Goal: Navigation & Orientation: Find specific page/section

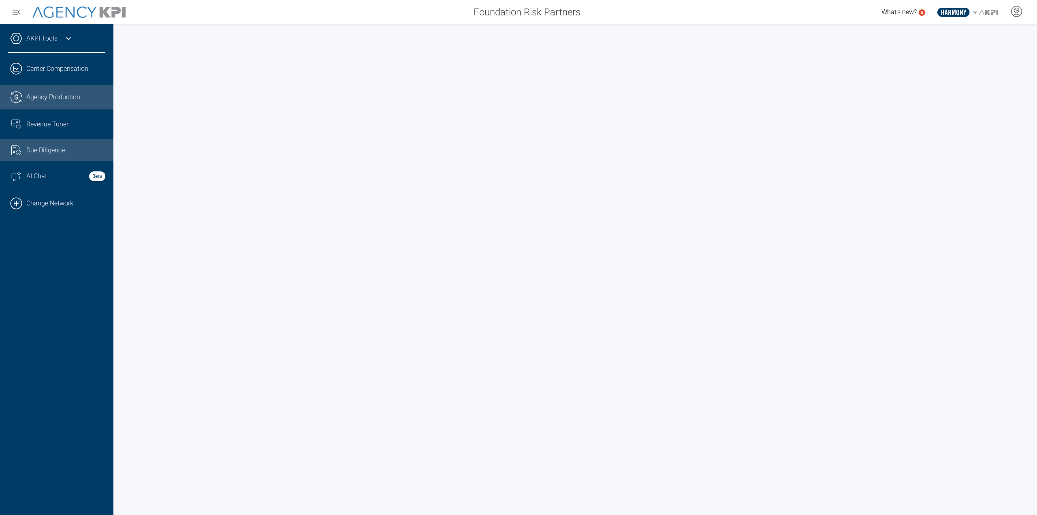
click at [25, 101] on link ".cls-1{fill:none;stroke:#221f20;stroke-linecap:round;stroke-linejoin:round;stro…" at bounding box center [56, 97] width 113 height 24
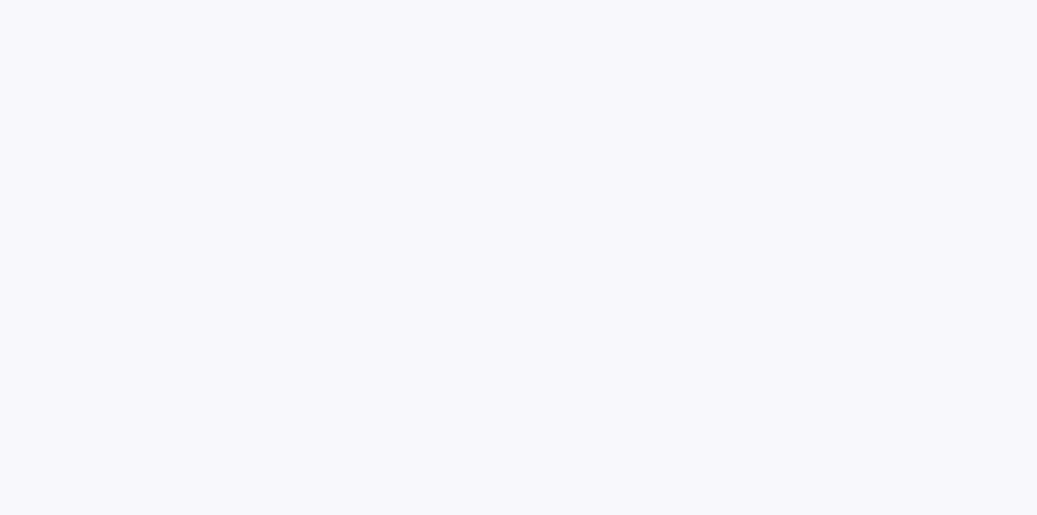
drag, startPoint x: 75, startPoint y: 203, endPoint x: 71, endPoint y: 203, distance: 4.1
click at [75, 0] on html at bounding box center [518, 0] width 1037 height 0
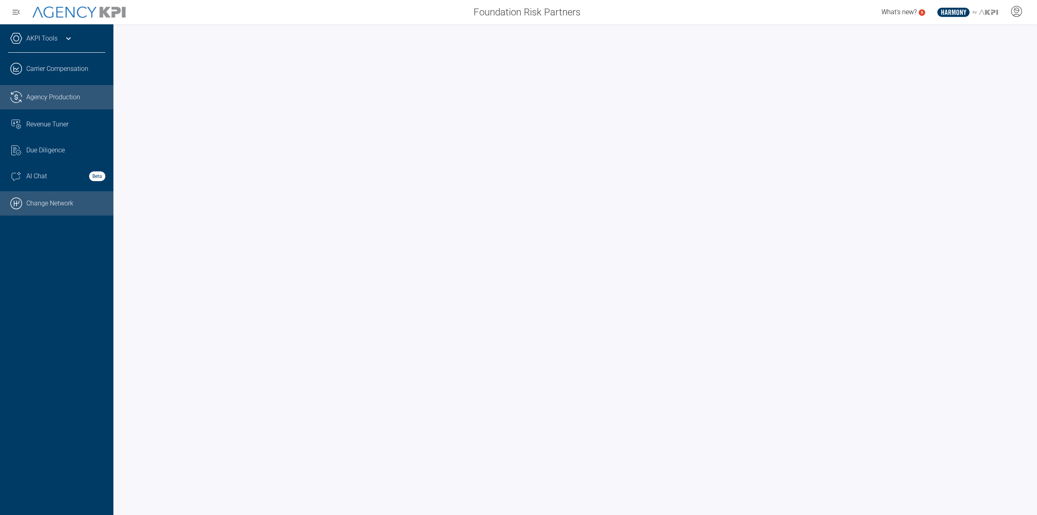
click at [78, 204] on link ".cls-1{fill:none;stroke:#000;stroke-linecap:round;stroke-linejoin:round;stroke-…" at bounding box center [56, 203] width 113 height 24
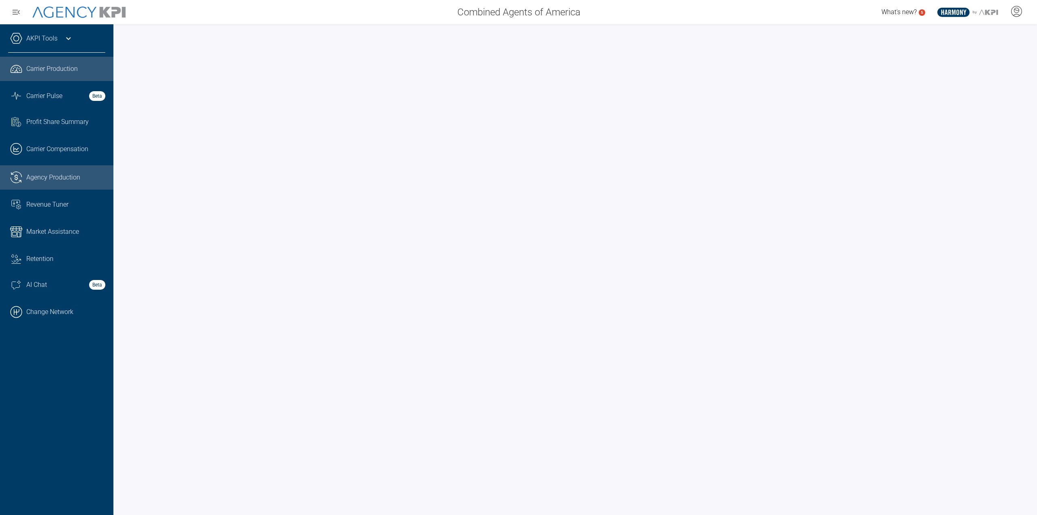
click at [50, 183] on link ".cls-1{fill:none;stroke:#221f20;stroke-linecap:round;stroke-linejoin:round;stro…" at bounding box center [56, 177] width 113 height 24
